Goal: Task Accomplishment & Management: Manage account settings

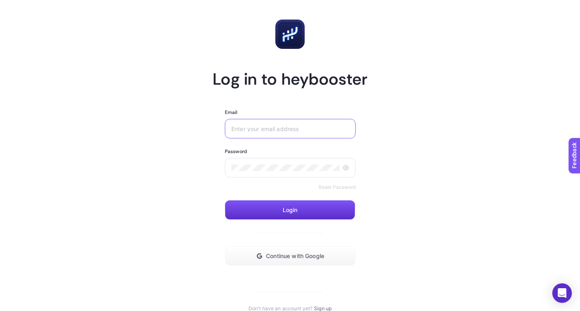
click at [295, 129] on input "Email" at bounding box center [290, 128] width 118 height 7
type input "a"
type input "s"
type input "se"
click at [283, 134] on div "se" at bounding box center [290, 129] width 131 height 20
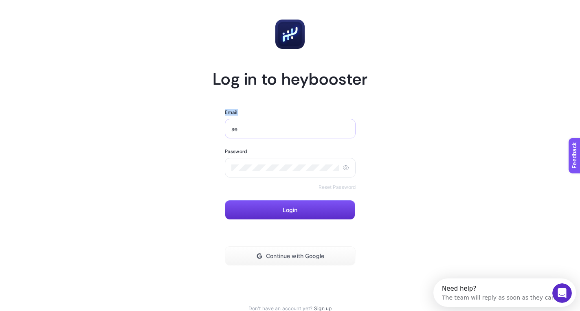
click at [283, 134] on div "se" at bounding box center [290, 129] width 131 height 20
click at [270, 127] on input "se" at bounding box center [290, 128] width 118 height 7
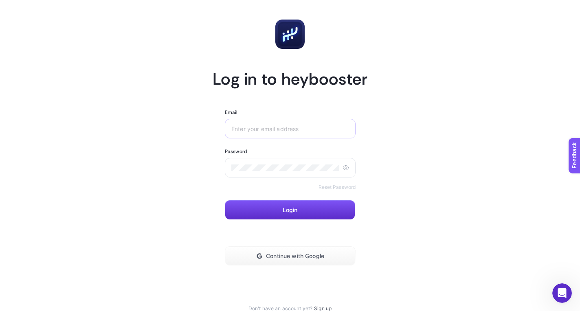
click at [295, 134] on div at bounding box center [290, 129] width 131 height 20
click at [296, 127] on input "Email" at bounding box center [290, 128] width 118 height 7
type input "s"
type input "a"
type input "h"
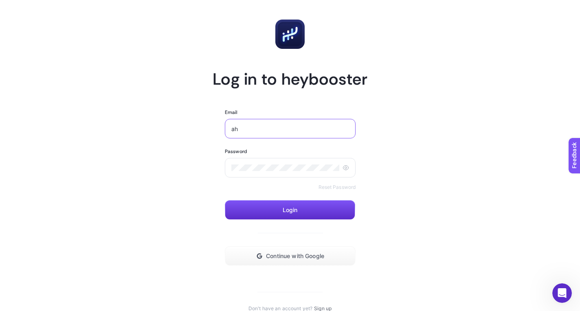
type input "a"
